Goal: Transaction & Acquisition: Purchase product/service

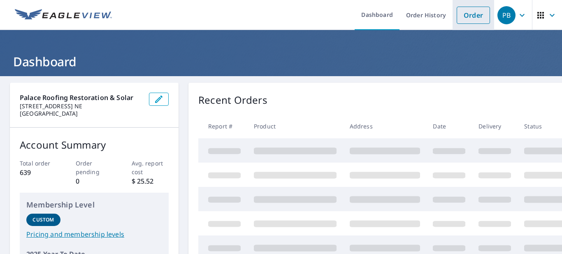
click at [474, 21] on link "Order" at bounding box center [473, 15] width 33 height 17
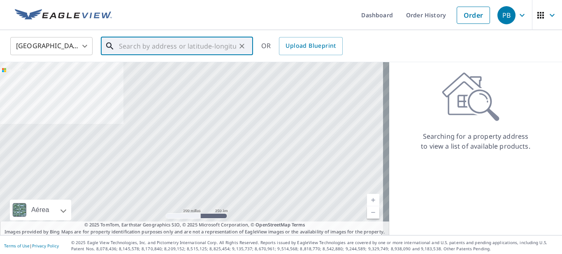
click at [226, 46] on input "text" at bounding box center [177, 46] width 117 height 23
paste input "[STREET_ADDRESS][US_STATE]"
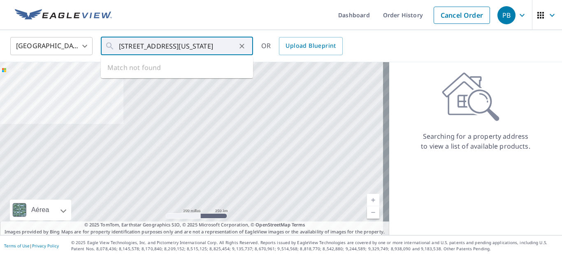
click at [161, 15] on ul "Dashboard Order History Cancel Order" at bounding box center [306, 15] width 378 height 30
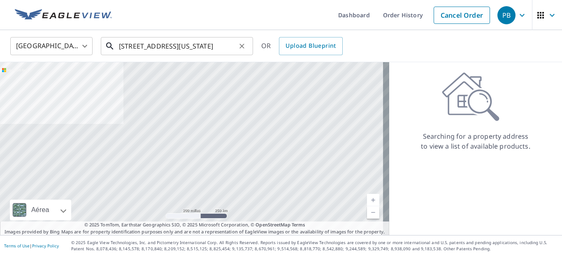
click at [233, 50] on input "[STREET_ADDRESS][US_STATE]" at bounding box center [177, 46] width 117 height 23
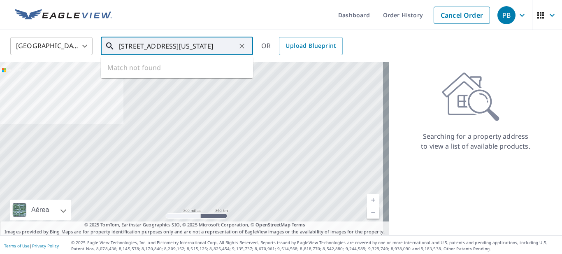
drag, startPoint x: 224, startPoint y: 49, endPoint x: 184, endPoint y: 45, distance: 40.1
click at [222, 49] on input "[STREET_ADDRESS][US_STATE]" at bounding box center [177, 46] width 117 height 23
drag, startPoint x: 184, startPoint y: 45, endPoint x: 355, endPoint y: 54, distance: 171.1
click at [352, 55] on div "[GEOGRAPHIC_DATA] [GEOGRAPHIC_DATA] ​ [STREET_ADDRESS][US_STATE] ​ Match not fo…" at bounding box center [278, 45] width 548 height 19
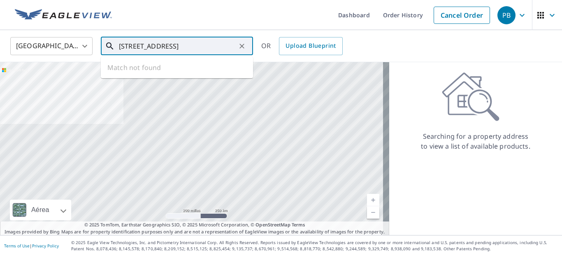
scroll to position [0, 0]
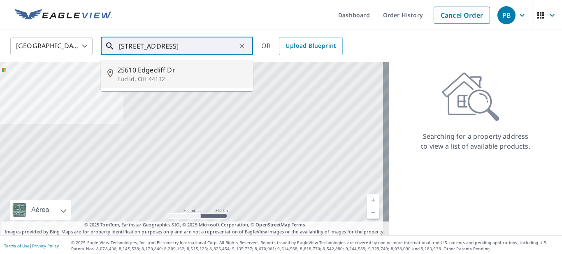
click at [168, 73] on span "25610 Edgecliff Dr" at bounding box center [181, 70] width 129 height 10
type input "[STREET_ADDRESS][PERSON_NAME]"
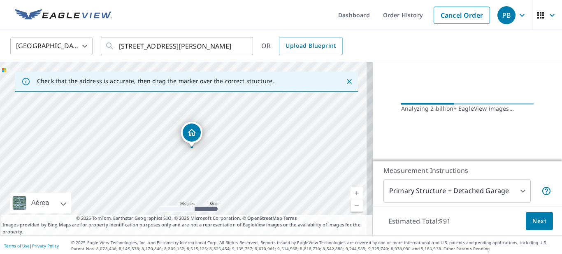
scroll to position [110, 0]
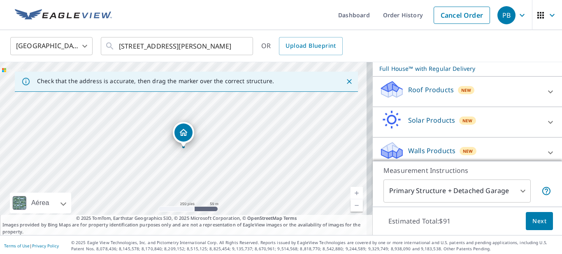
click at [546, 94] on icon at bounding box center [551, 92] width 10 height 10
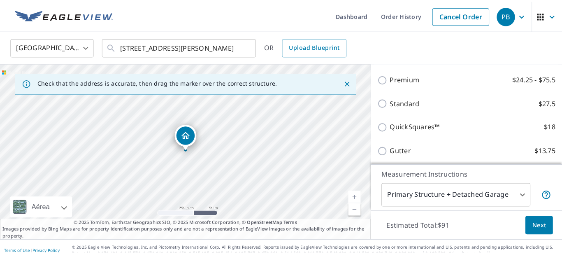
scroll to position [0, 0]
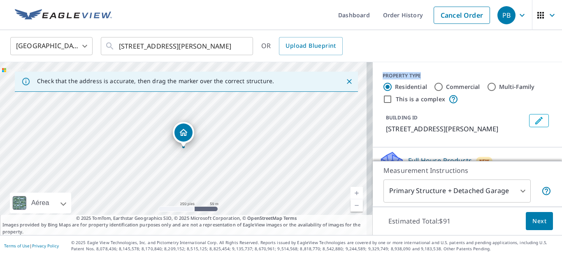
drag, startPoint x: 378, startPoint y: 75, endPoint x: 436, endPoint y: 72, distance: 59.0
click at [436, 72] on div "PROPERTY TYPE Residential Commercial Multi-Family This is a complex BUILDING ID…" at bounding box center [467, 104] width 189 height 85
copy div "PROPERTY TYPE"
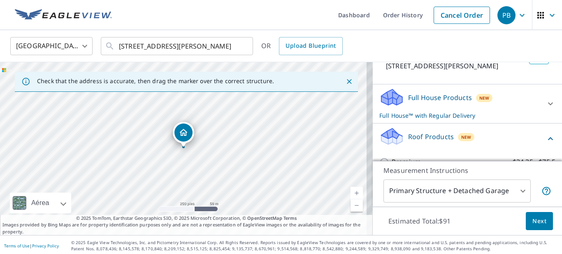
scroll to position [82, 0]
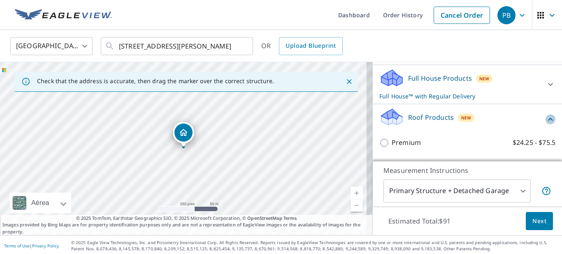
click at [546, 118] on icon at bounding box center [551, 119] width 10 height 10
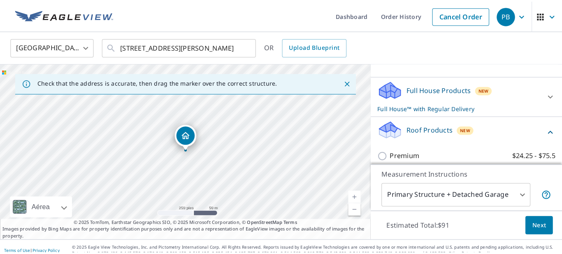
scroll to position [69, 0]
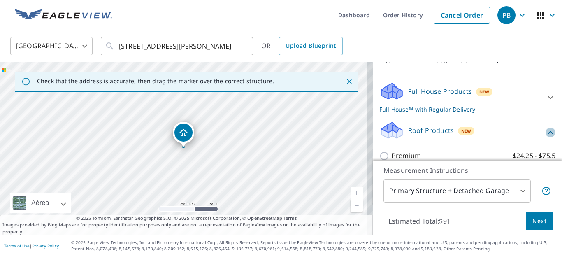
click at [546, 128] on icon at bounding box center [551, 133] width 10 height 10
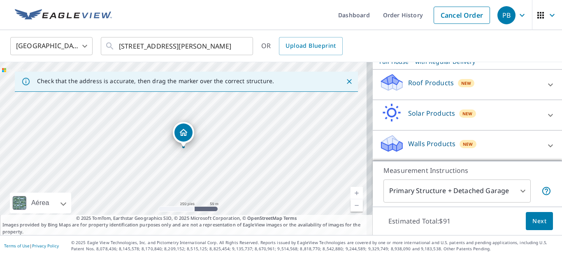
scroll to position [2, 0]
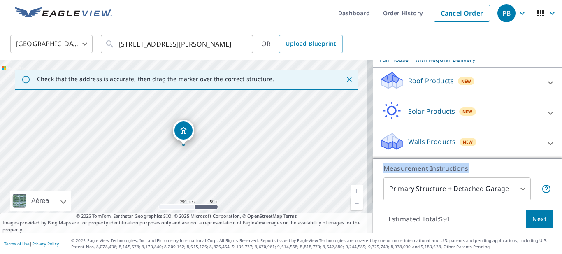
copy p "Measurement Instructions"
drag, startPoint x: 376, startPoint y: 169, endPoint x: 473, endPoint y: 171, distance: 97.2
click at [473, 171] on div "Measurement Instructions Primary Structure + Detached Garage 1 ​" at bounding box center [467, 182] width 189 height 46
click at [469, 184] on body "PB PB Dashboard Order History Cancel Order PB [GEOGRAPHIC_DATA] [GEOGRAPHIC_DAT…" at bounding box center [281, 127] width 562 height 254
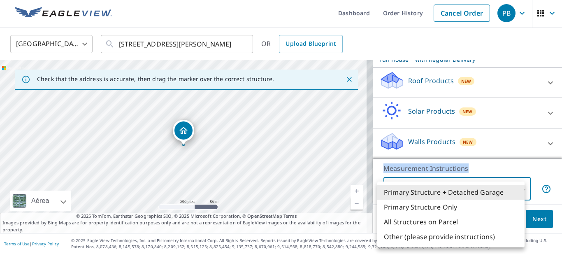
click at [460, 212] on li "Primary Structure Only" at bounding box center [451, 207] width 147 height 15
type input "2"
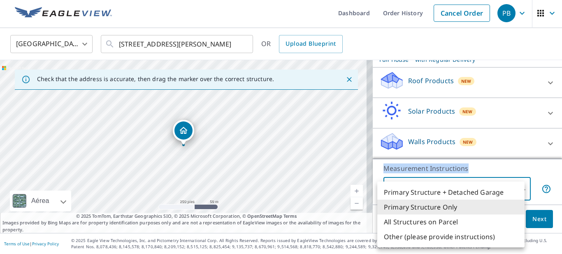
drag, startPoint x: 483, startPoint y: 189, endPoint x: 359, endPoint y: 191, distance: 123.6
click at [379, 191] on body "PB PB Dashboard Order History Cancel Order PB [GEOGRAPHIC_DATA] [GEOGRAPHIC_DAT…" at bounding box center [281, 127] width 562 height 254
click at [485, 163] on div at bounding box center [281, 127] width 562 height 254
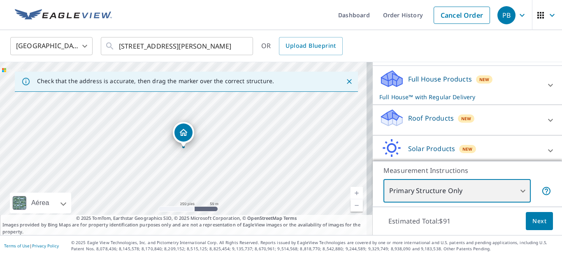
scroll to position [82, 0]
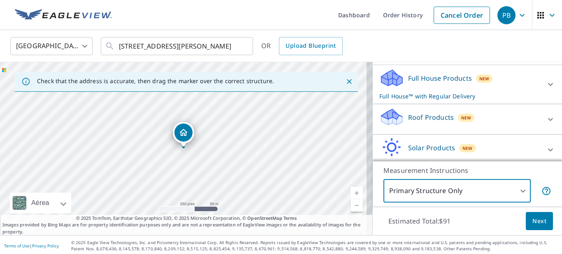
click at [478, 114] on div "Roof Products New" at bounding box center [460, 118] width 161 height 23
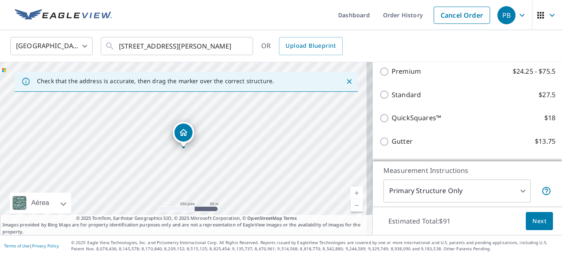
scroll to position [165, 0]
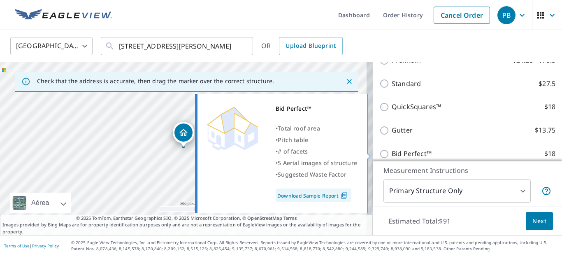
click at [380, 155] on input "Bid Perfect™ $18" at bounding box center [386, 154] width 12 height 10
checkbox input "true"
checkbox input "false"
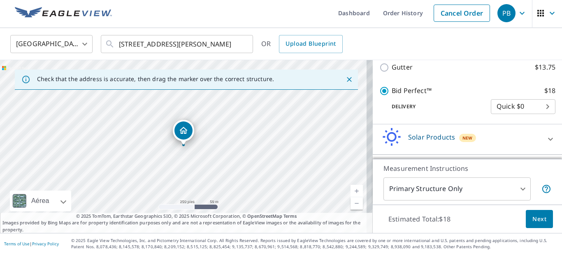
scroll to position [211, 0]
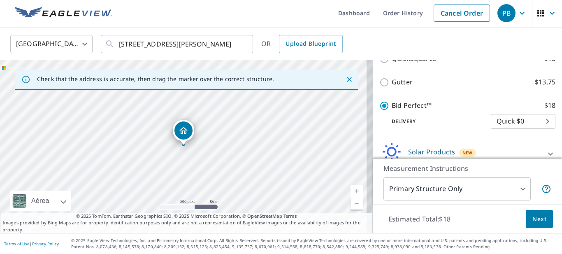
click at [513, 120] on body "PB PB Dashboard Order History Cancel Order PB [GEOGRAPHIC_DATA] [GEOGRAPHIC_DAT…" at bounding box center [281, 127] width 562 height 254
click at [513, 120] on li "Quick $0" at bounding box center [511, 121] width 65 height 15
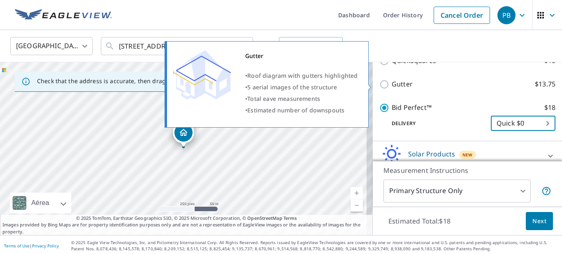
click at [380, 83] on input "Gutter $13.75" at bounding box center [386, 84] width 12 height 10
checkbox input "true"
checkbox input "false"
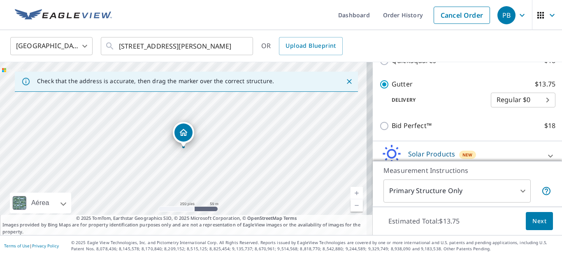
click at [535, 100] on body "PB PB Dashboard Order History Cancel Order PB [GEOGRAPHIC_DATA] [GEOGRAPHIC_DAT…" at bounding box center [281, 127] width 562 height 254
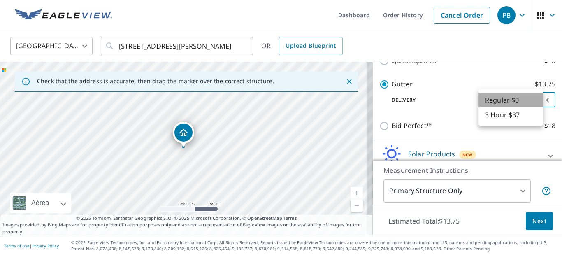
click at [535, 100] on li "Regular $0" at bounding box center [511, 100] width 65 height 15
